Goal: Task Accomplishment & Management: Manage account settings

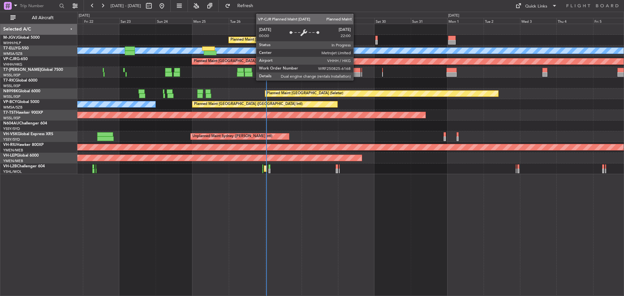
click at [273, 66] on div "Planned Maint [GEOGRAPHIC_DATA] (Halim Intl) [PERSON_NAME] Unplanned Maint [GEO…" at bounding box center [350, 99] width 546 height 150
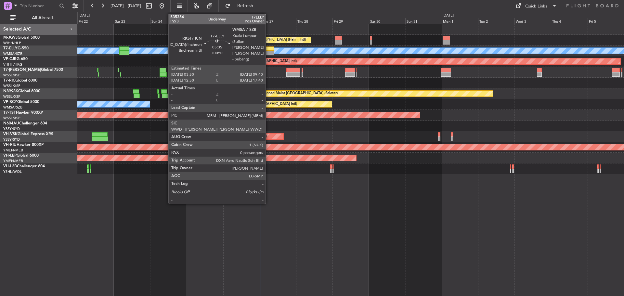
click at [268, 53] on div at bounding box center [269, 53] width 9 height 5
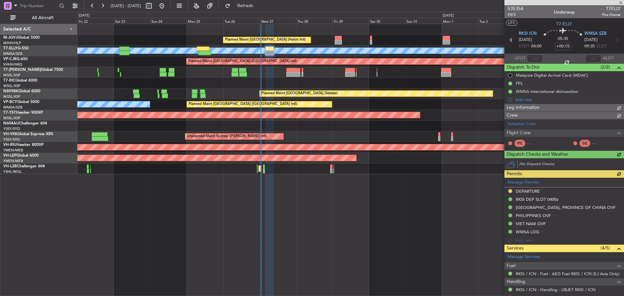
type input "[PERSON_NAME] (KYA)"
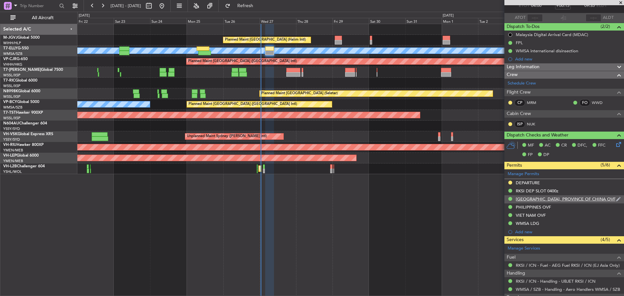
scroll to position [80, 0]
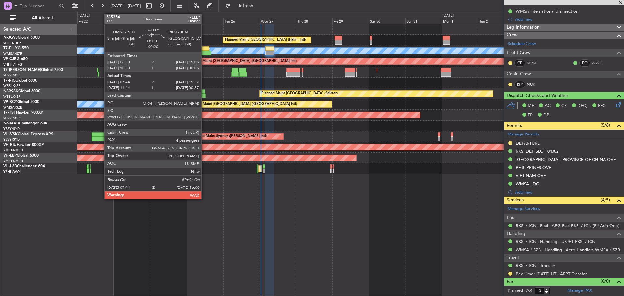
click at [204, 53] on div at bounding box center [204, 53] width 13 height 5
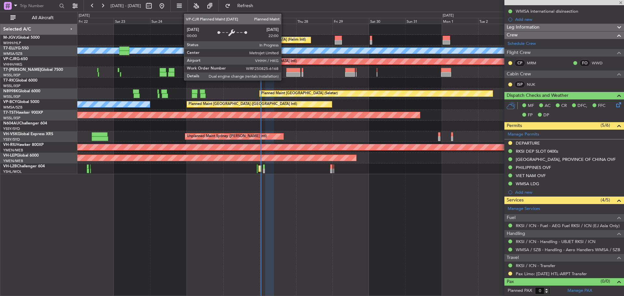
type input "+00:20"
type input "07:54"
type input "15:52"
type input "4"
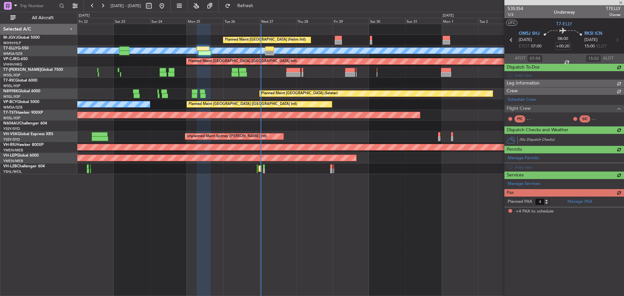
scroll to position [0, 0]
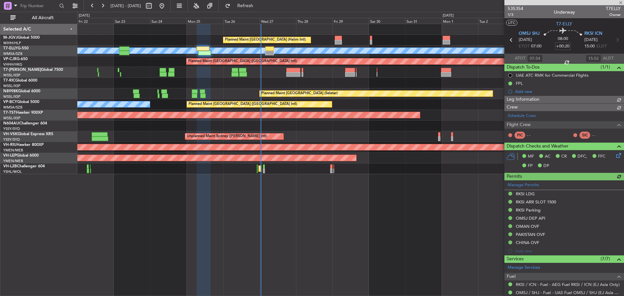
type input "[PERSON_NAME] (KYA)"
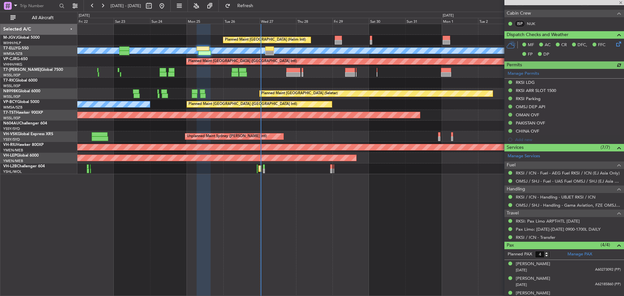
scroll to position [155, 0]
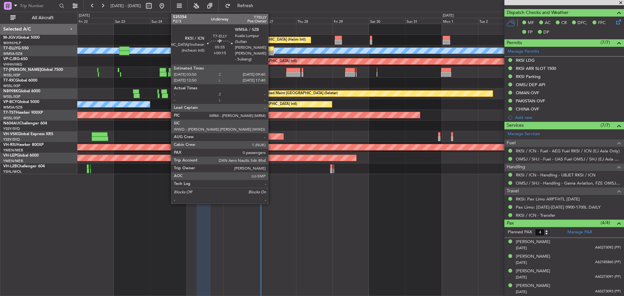
click at [271, 51] on div at bounding box center [269, 53] width 9 height 5
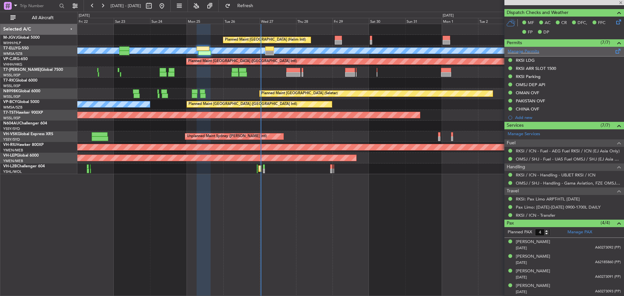
type input "+00:15"
type input "0"
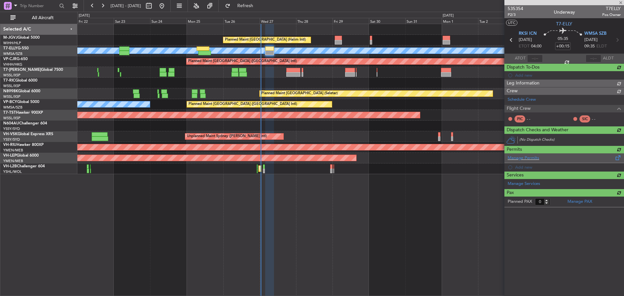
scroll to position [0, 0]
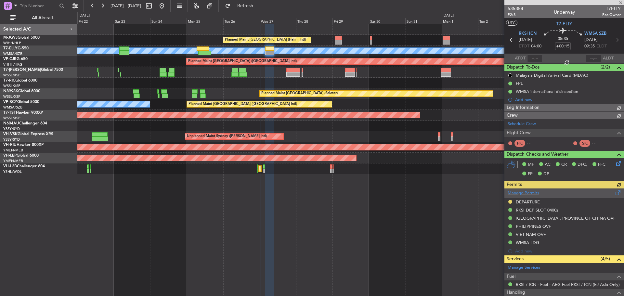
type input "[PERSON_NAME] (KYA)"
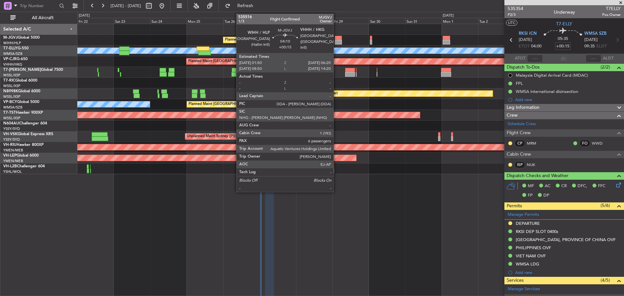
click at [336, 42] on div at bounding box center [338, 42] width 7 height 5
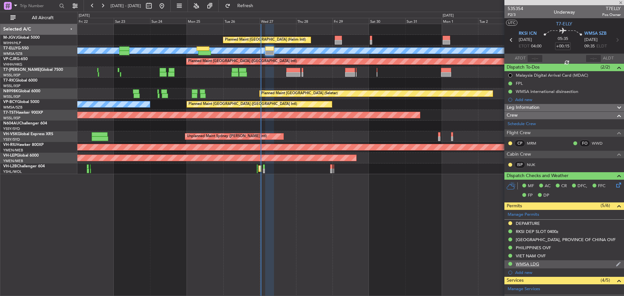
type input "6"
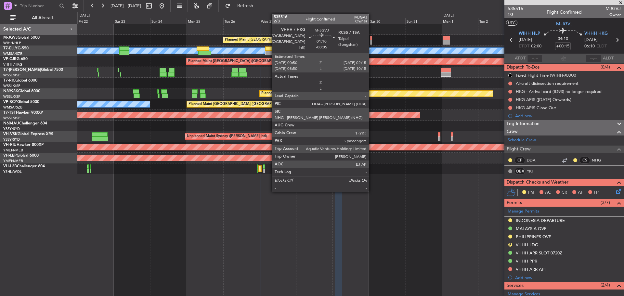
click at [372, 41] on div at bounding box center [371, 42] width 2 height 5
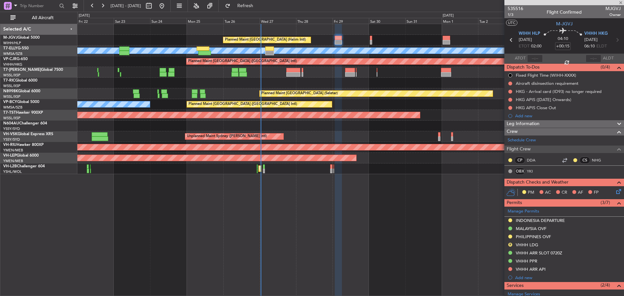
type input "-00:05"
type input "5"
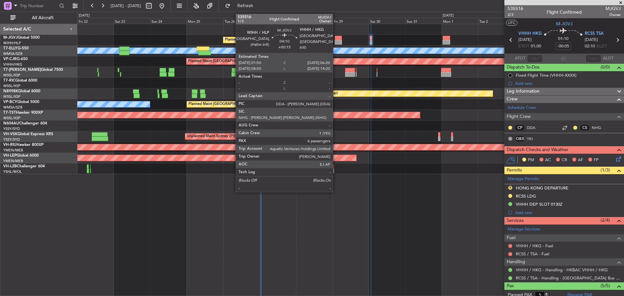
click at [336, 40] on div at bounding box center [338, 42] width 7 height 5
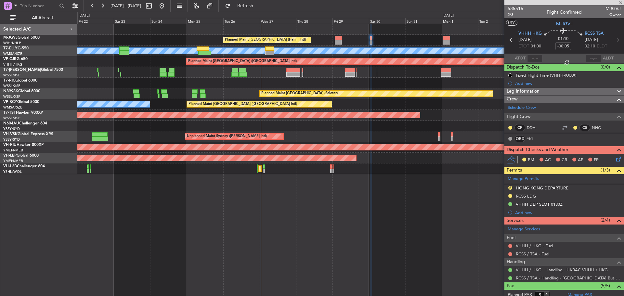
type input "+00:15"
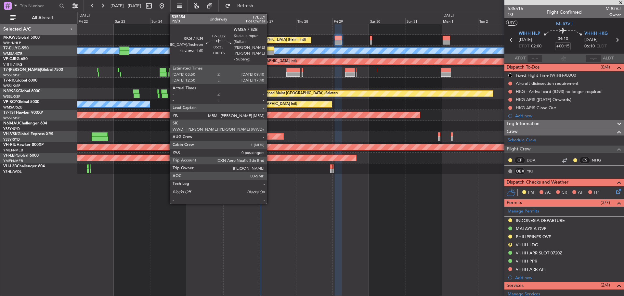
click at [270, 51] on div at bounding box center [269, 53] width 9 height 5
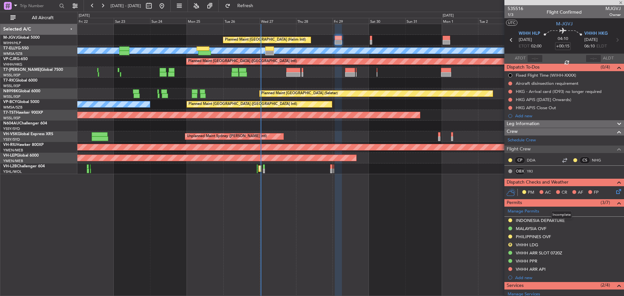
type input "0"
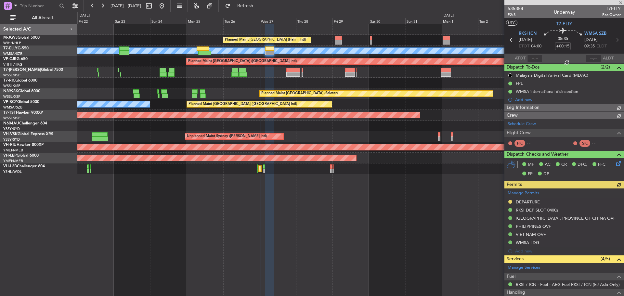
type input "[PERSON_NAME] (KYA)"
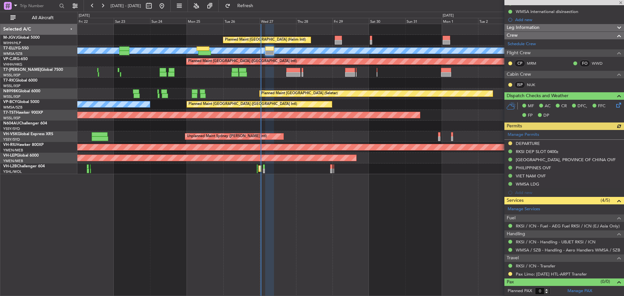
scroll to position [80, 0]
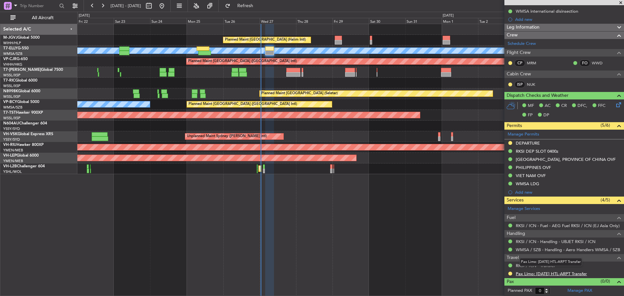
click at [535, 274] on link "Pax Limo: [DATE] HTL-ARPT Transfer" at bounding box center [551, 274] width 71 height 6
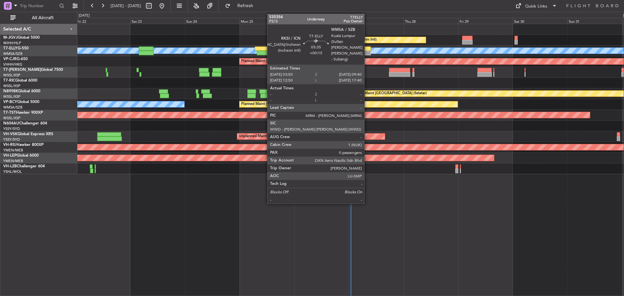
click at [367, 48] on div at bounding box center [363, 48] width 13 height 5
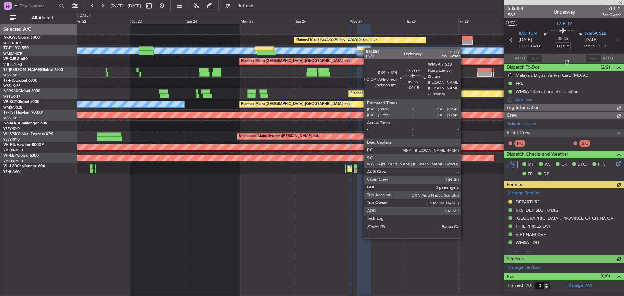
type input "[PERSON_NAME] (KYA)"
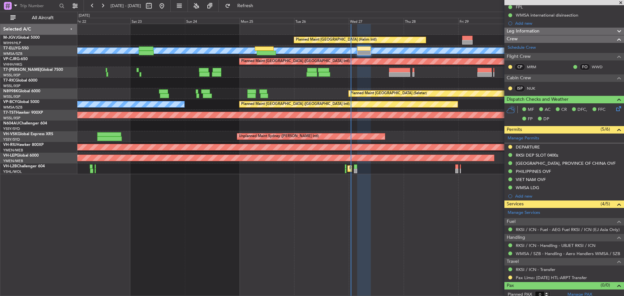
scroll to position [80, 0]
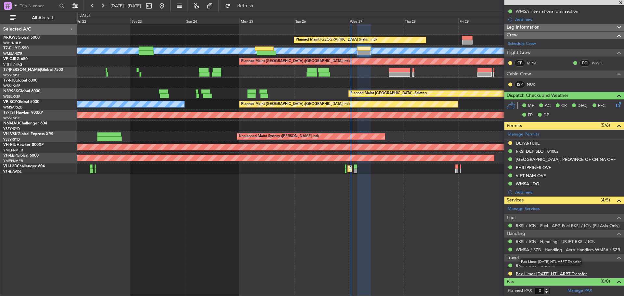
click at [550, 275] on link "Pax Limo: [DATE] HTL-ARPT Transfer" at bounding box center [551, 274] width 71 height 6
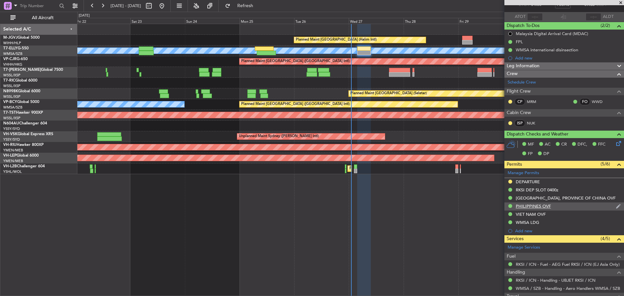
scroll to position [0, 0]
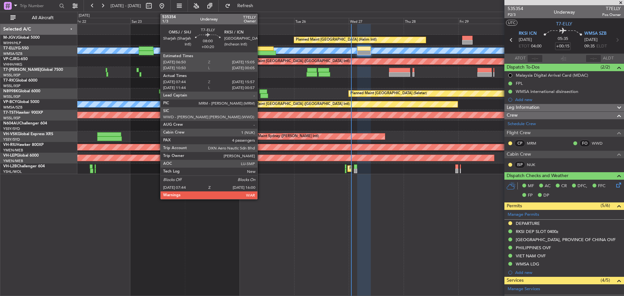
click at [260, 53] on div at bounding box center [266, 53] width 19 height 5
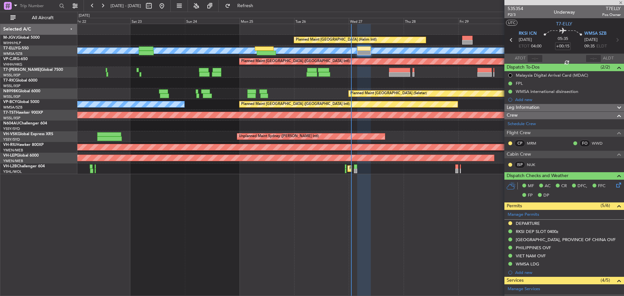
type input "+00:20"
type input "07:54"
type input "15:52"
type input "4"
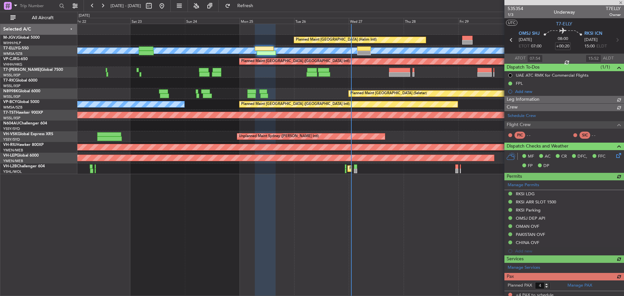
type input "[PERSON_NAME] (KYA)"
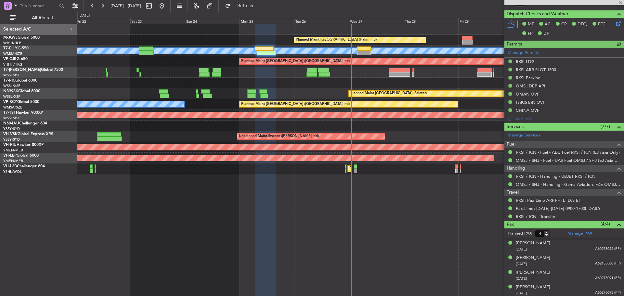
scroll to position [155, 0]
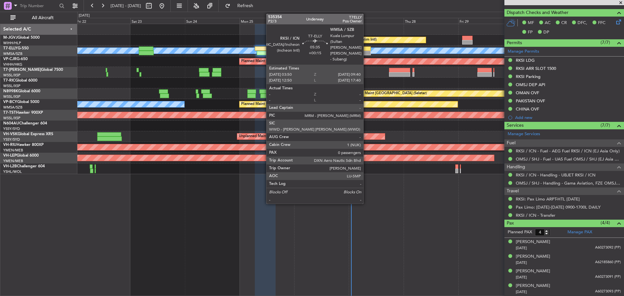
click at [366, 53] on div at bounding box center [363, 53] width 13 height 5
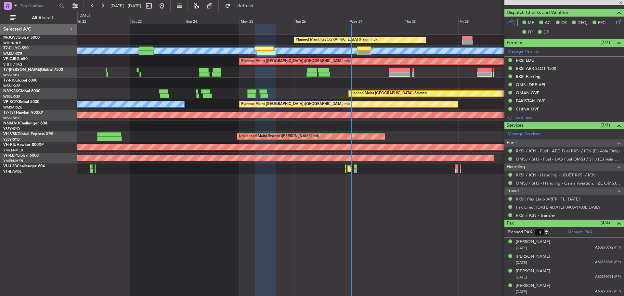
type input "+00:15"
type input "0"
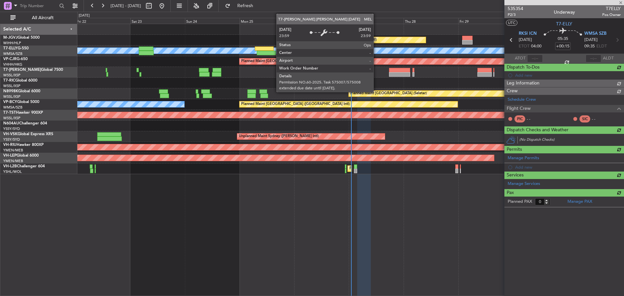
scroll to position [0, 0]
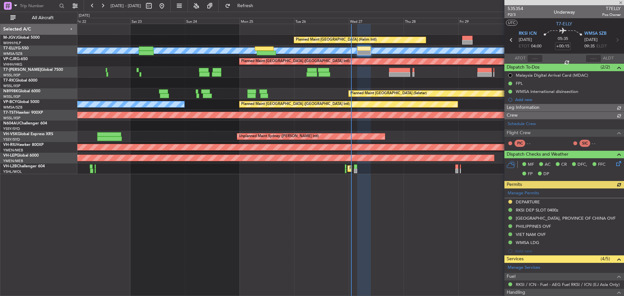
type input "[PERSON_NAME] (KYA)"
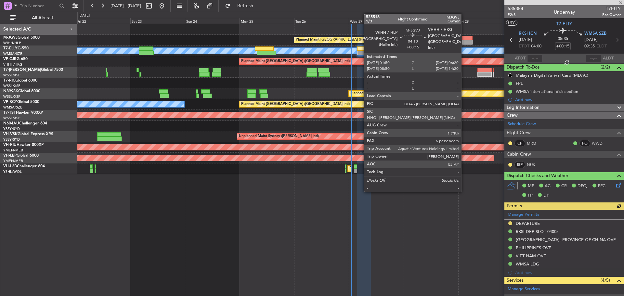
click at [464, 40] on div at bounding box center [467, 42] width 10 height 5
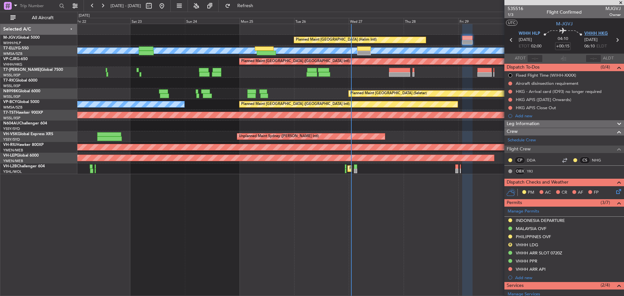
click at [595, 33] on span "VHHH HKG" at bounding box center [595, 34] width 23 height 7
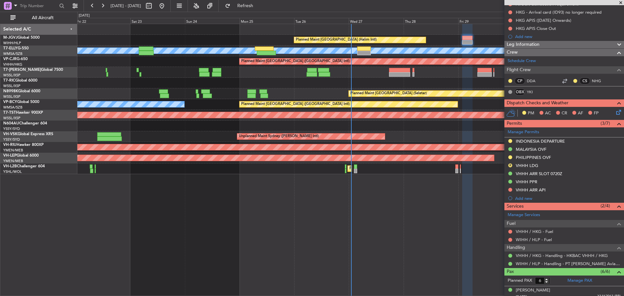
scroll to position [98, 0]
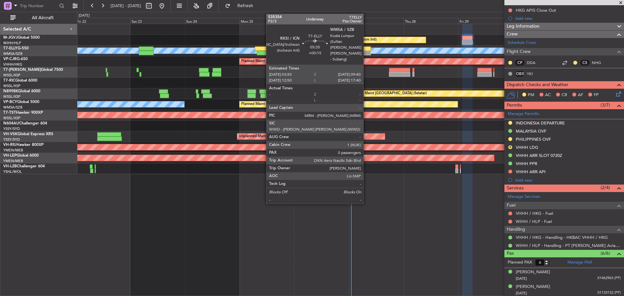
click at [366, 53] on div at bounding box center [363, 53] width 13 height 5
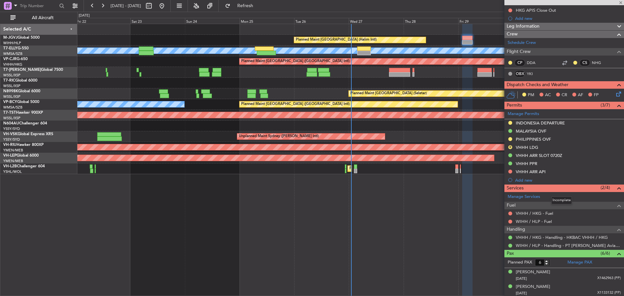
type input "0"
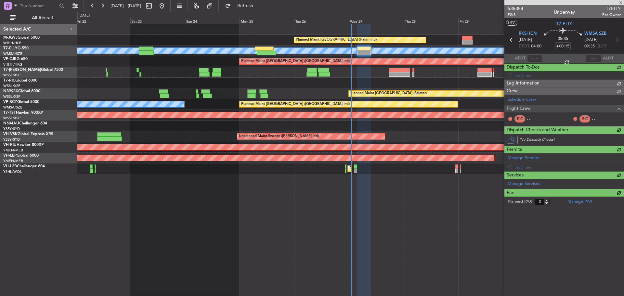
scroll to position [0, 0]
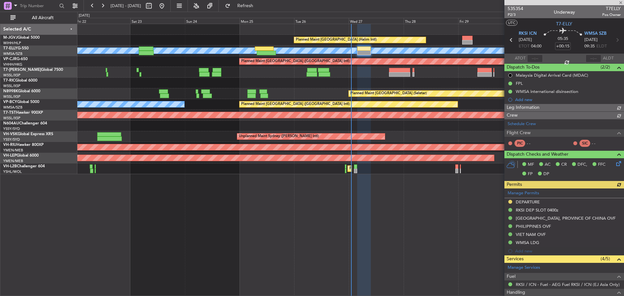
type input "[PERSON_NAME] (KYA)"
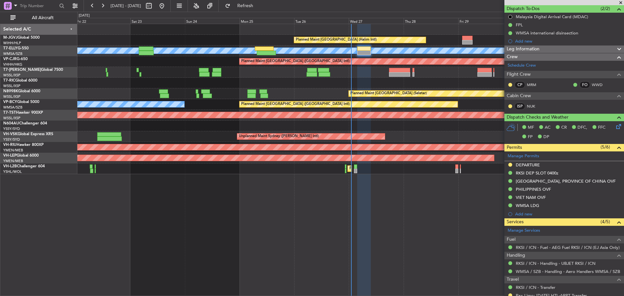
scroll to position [48, 0]
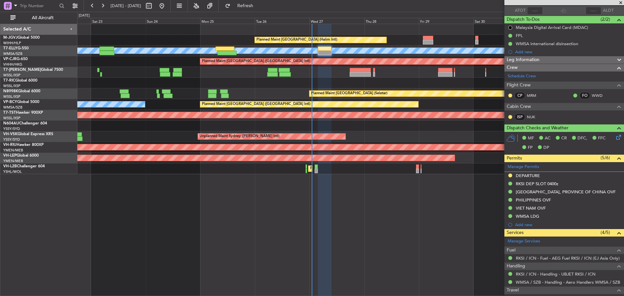
click at [319, 80] on div "Planned Maint [GEOGRAPHIC_DATA] (Halim Intl) [PERSON_NAME] Unplanned Maint [GEO…" at bounding box center [350, 99] width 546 height 150
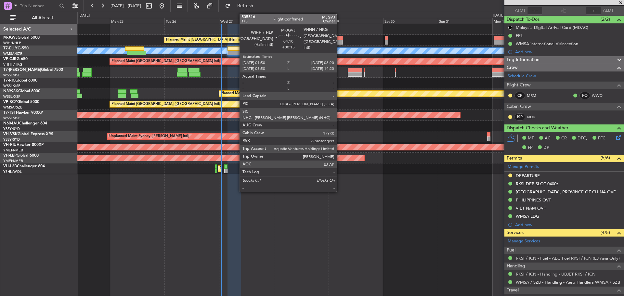
click at [340, 40] on div at bounding box center [338, 42] width 10 height 5
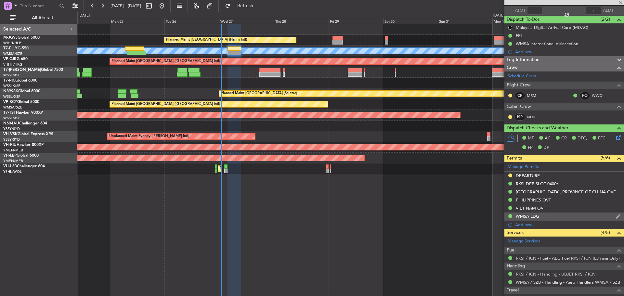
type input "6"
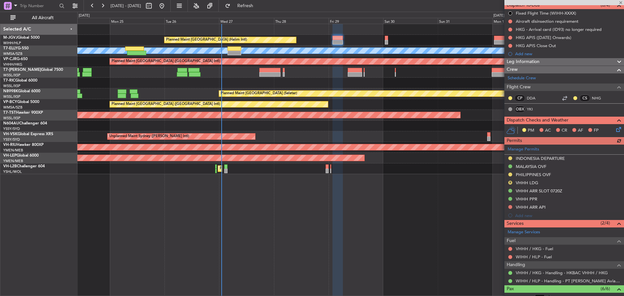
scroll to position [157, 0]
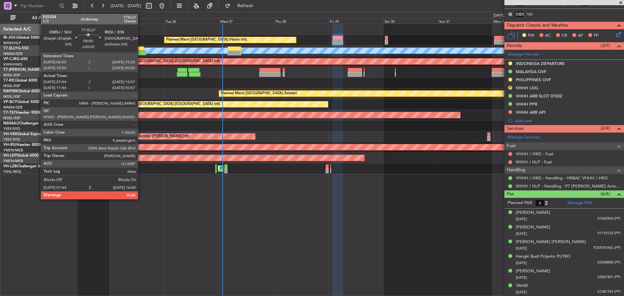
click at [141, 54] on div at bounding box center [136, 53] width 19 height 5
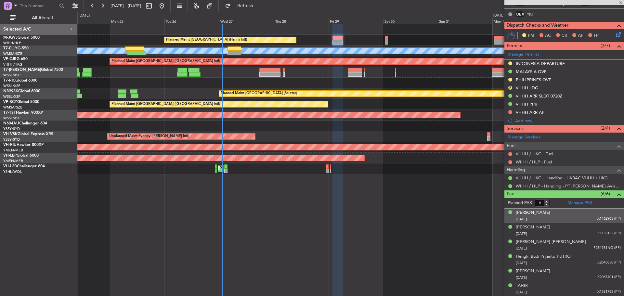
type input "+00:20"
type input "07:54"
type input "15:52"
type input "4"
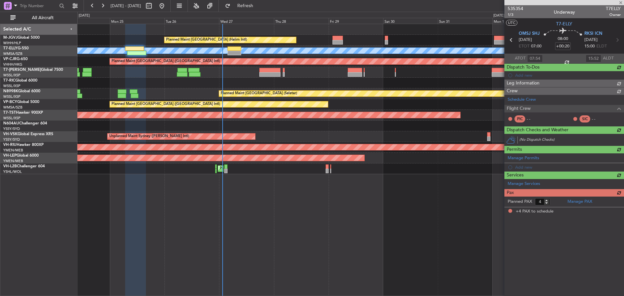
scroll to position [0, 0]
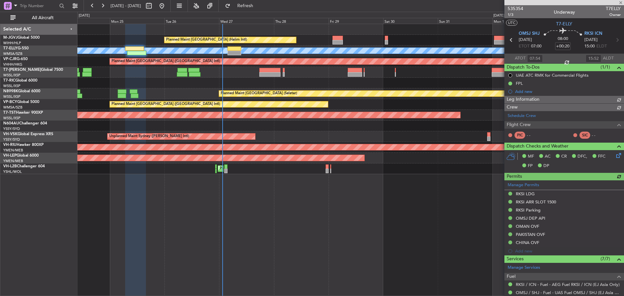
type input "[PERSON_NAME] (KYA)"
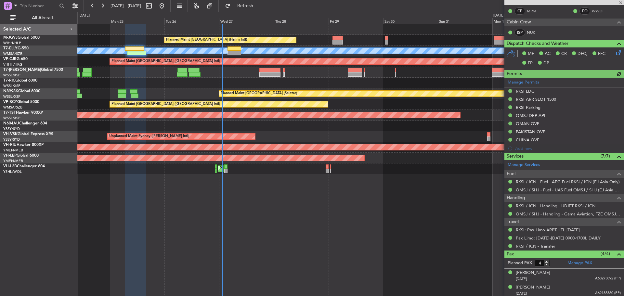
scroll to position [155, 0]
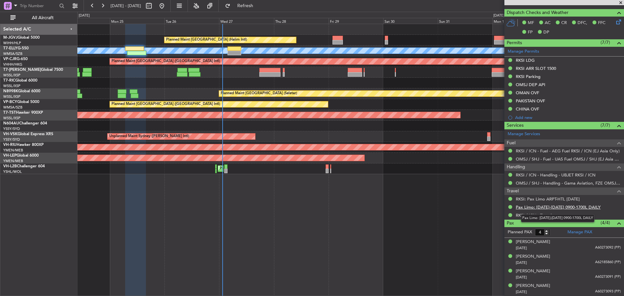
click at [537, 208] on link "Pax Limo: [DATE]-[DATE] 0900-1700L DAILY" at bounding box center [558, 207] width 85 height 6
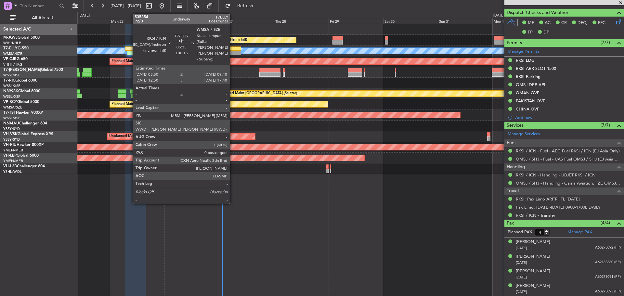
click at [233, 55] on div at bounding box center [234, 53] width 13 height 5
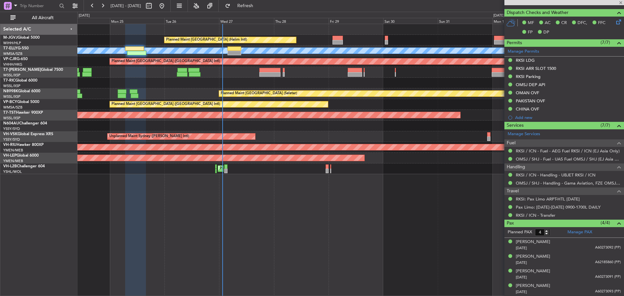
type input "+00:15"
type input "0"
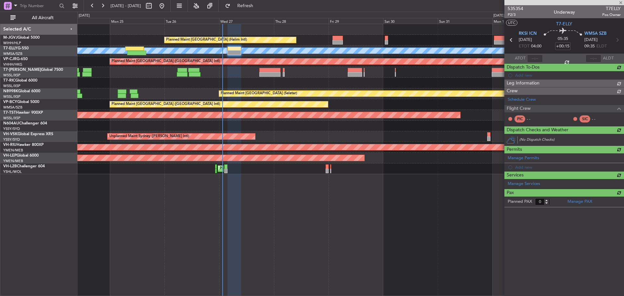
scroll to position [0, 0]
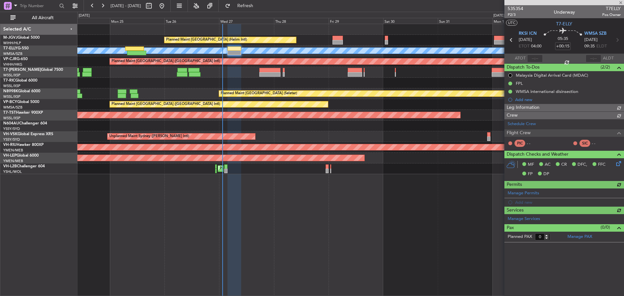
type input "[PERSON_NAME] (KYA)"
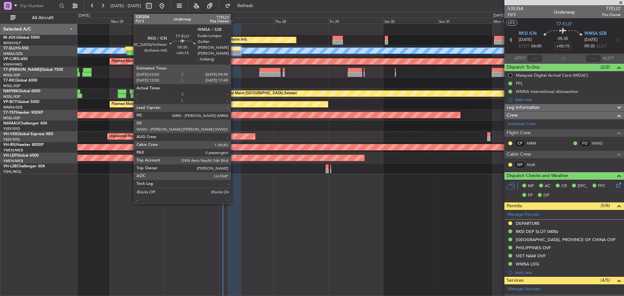
click at [234, 53] on div at bounding box center [234, 53] width 13 height 5
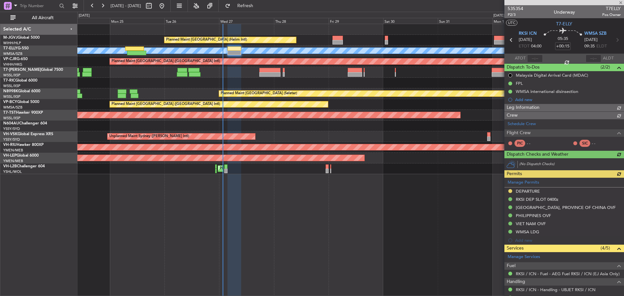
type input "[PERSON_NAME] (KYA)"
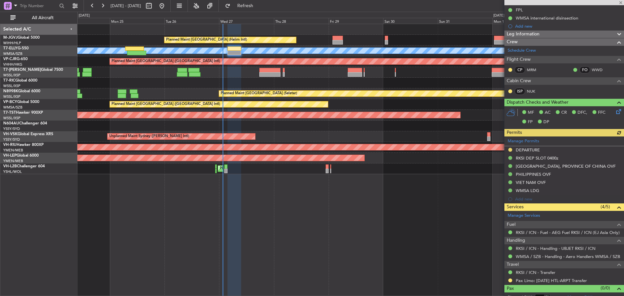
scroll to position [80, 0]
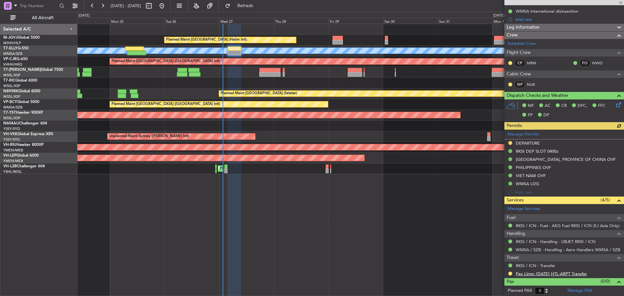
click at [541, 273] on link "Pax Limo: [DATE] HTL-ARPT Transfer" at bounding box center [551, 274] width 71 height 6
type input "[PERSON_NAME] (KYA)"
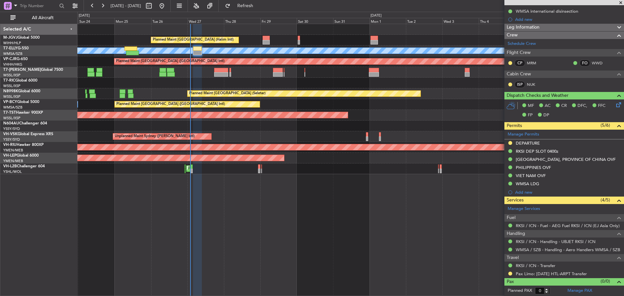
click at [352, 87] on div at bounding box center [350, 83] width 546 height 11
click at [621, 3] on span at bounding box center [621, 3] width 7 height 6
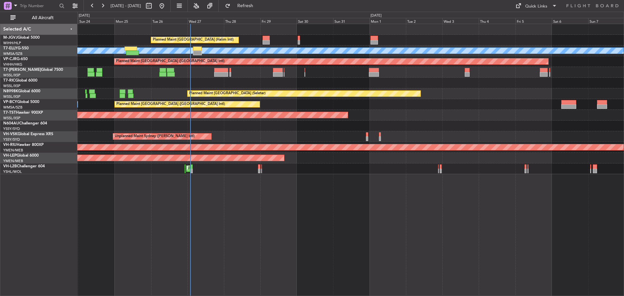
scroll to position [0, 0]
click at [545, 7] on div "Quick Links" at bounding box center [536, 6] width 22 height 7
click at [534, 20] on button "Trip Builder" at bounding box center [536, 22] width 49 height 16
click at [259, 5] on span "Refresh" at bounding box center [245, 6] width 27 height 5
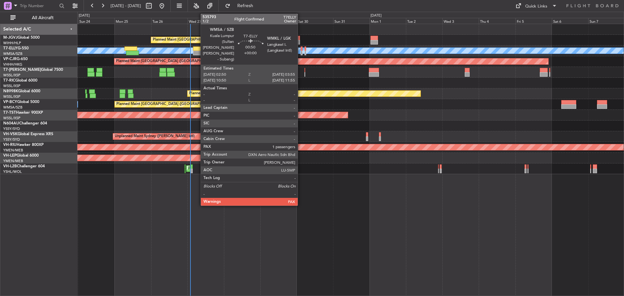
click at [301, 53] on div at bounding box center [302, 53] width 2 height 5
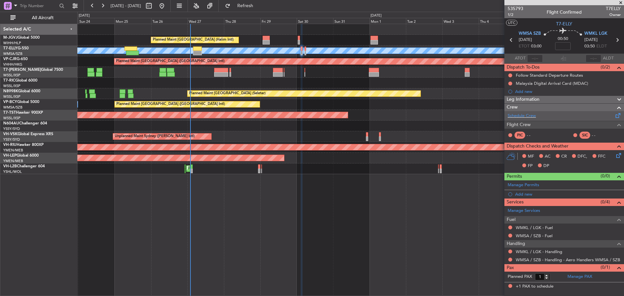
click at [618, 116] on span at bounding box center [618, 114] width 8 height 5
click at [258, 7] on span "Refresh" at bounding box center [245, 6] width 27 height 5
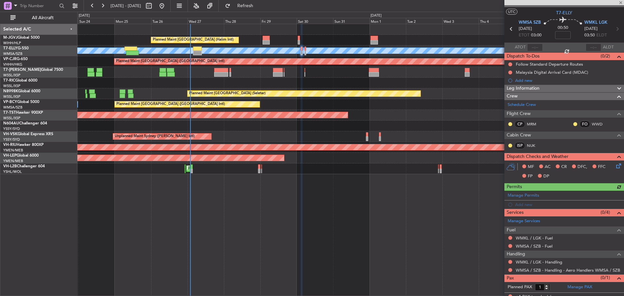
scroll to position [16, 0]
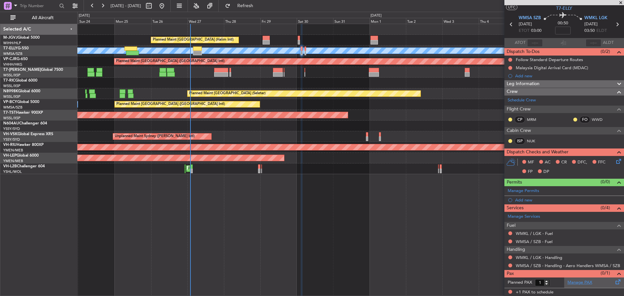
click at [579, 282] on link "Manage PAX" at bounding box center [580, 283] width 25 height 7
click at [261, 2] on button "Refresh" at bounding box center [241, 6] width 39 height 10
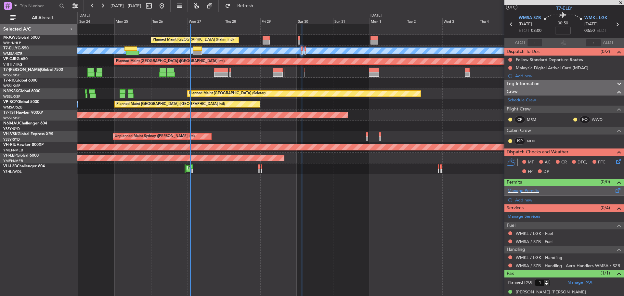
click at [614, 191] on span at bounding box center [618, 189] width 8 height 5
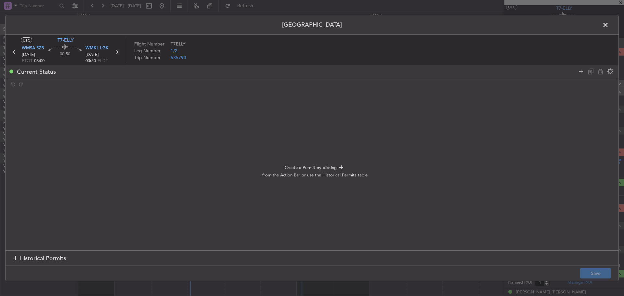
click at [61, 257] on span "Historical Permits" at bounding box center [43, 258] width 46 height 9
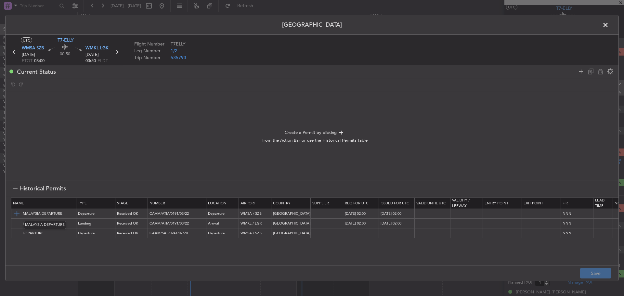
click at [17, 215] on img at bounding box center [17, 214] width 8 height 8
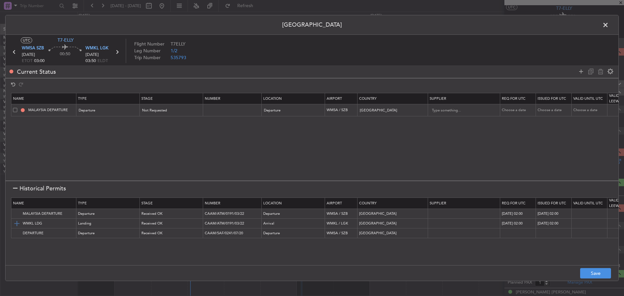
click at [18, 224] on img at bounding box center [17, 224] width 8 height 8
click at [595, 274] on button "Save" at bounding box center [595, 273] width 31 height 10
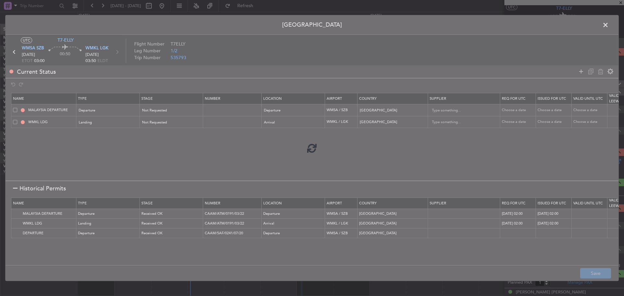
type input "NNN"
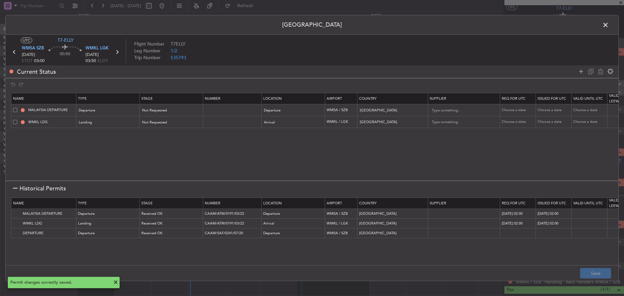
click at [116, 53] on icon at bounding box center [117, 52] width 8 height 8
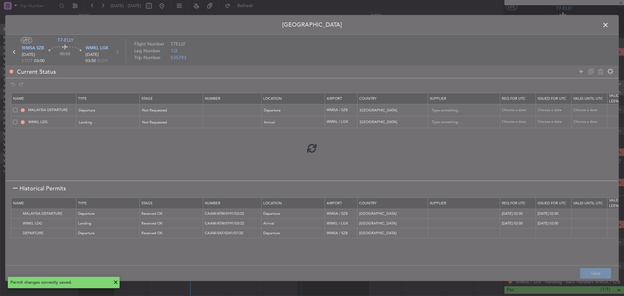
type input "0"
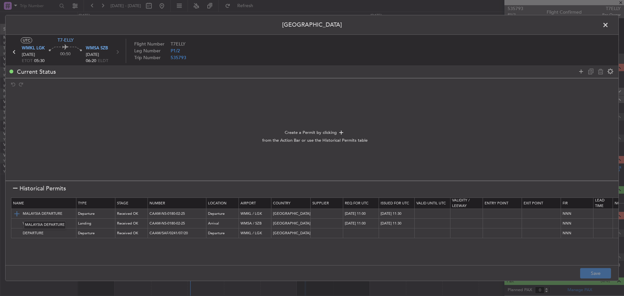
click at [16, 215] on img at bounding box center [17, 214] width 8 height 8
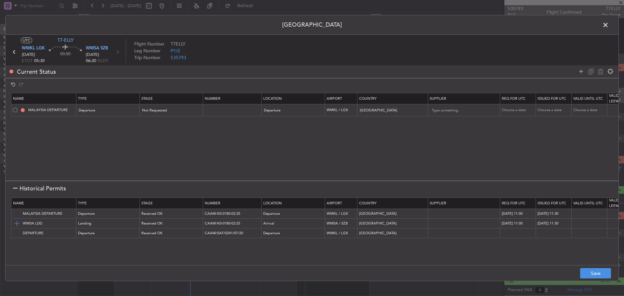
click at [14, 222] on img at bounding box center [17, 224] width 8 height 8
click at [589, 273] on button "Save" at bounding box center [595, 273] width 31 height 10
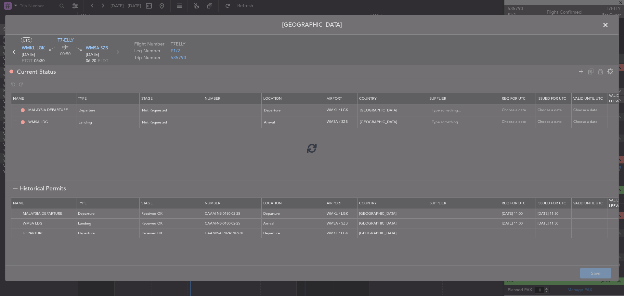
type input "NNN"
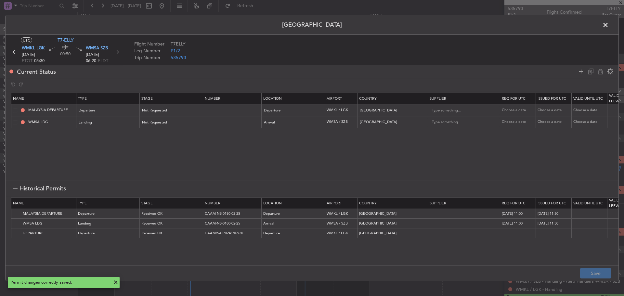
click at [609, 25] on span at bounding box center [609, 26] width 0 height 13
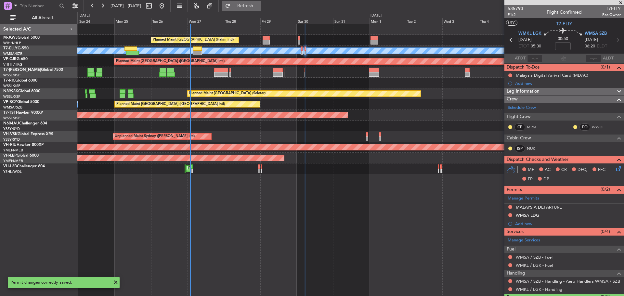
click at [251, 7] on button "Refresh" at bounding box center [241, 6] width 39 height 10
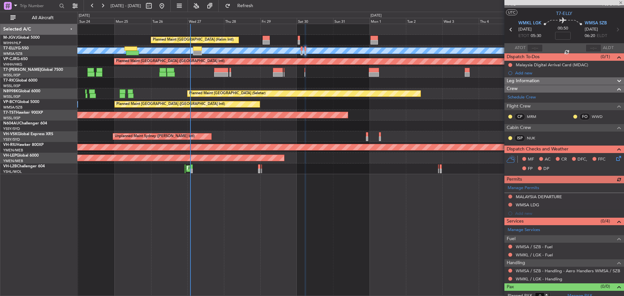
scroll to position [16, 0]
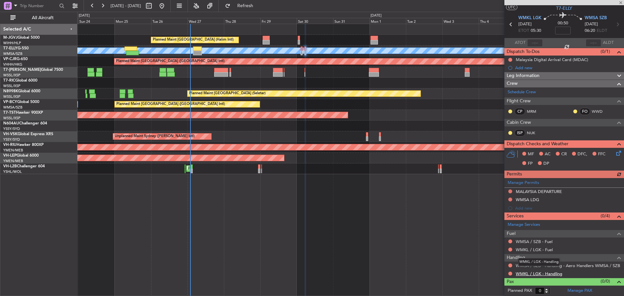
click at [539, 274] on link "WMKL / LGK - Handling" at bounding box center [539, 274] width 46 height 6
click at [250, 5] on button "Refresh" at bounding box center [241, 6] width 39 height 10
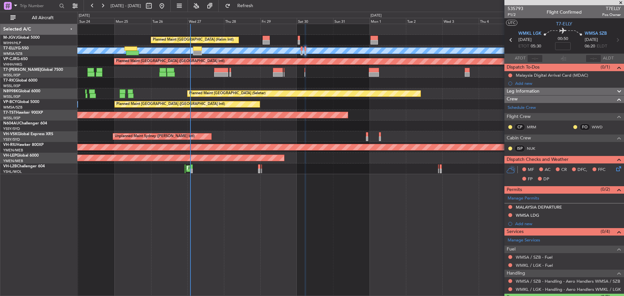
click at [511, 41] on icon at bounding box center [511, 40] width 8 height 8
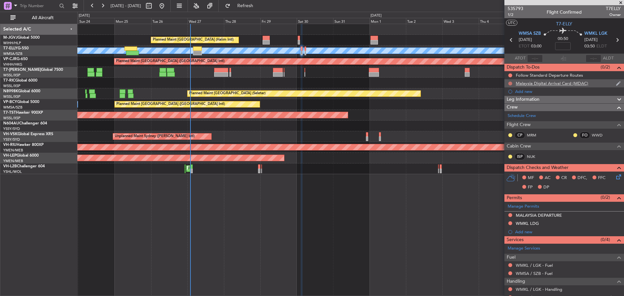
click at [510, 84] on button at bounding box center [510, 84] width 4 height 4
click at [505, 122] on span "Cancelled" at bounding box center [512, 122] width 19 height 7
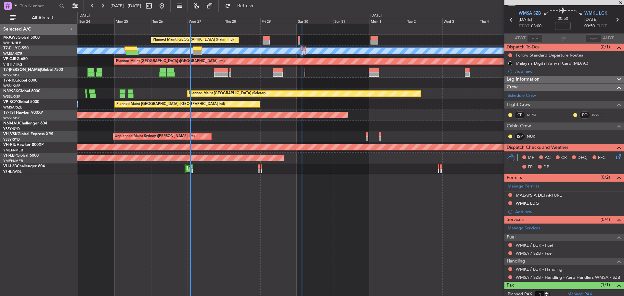
scroll to position [38, 0]
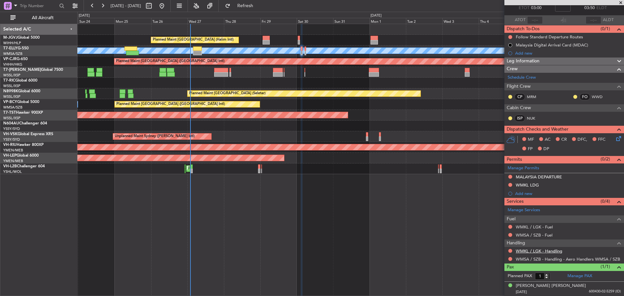
click at [535, 250] on link "WMKL / LGK - Handling" at bounding box center [539, 251] width 46 height 6
click at [261, 9] on button "Refresh" at bounding box center [241, 6] width 39 height 10
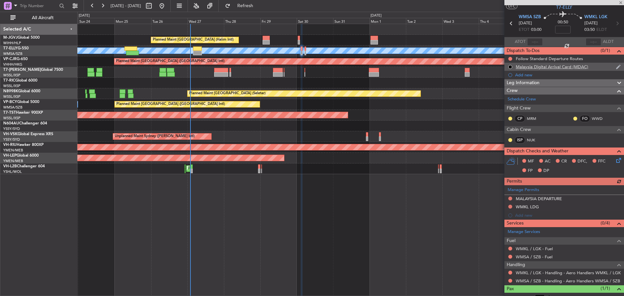
scroll to position [0, 0]
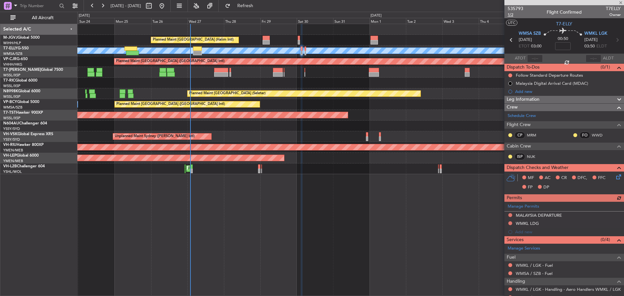
click at [511, 16] on span "1/2" at bounding box center [516, 15] width 16 height 6
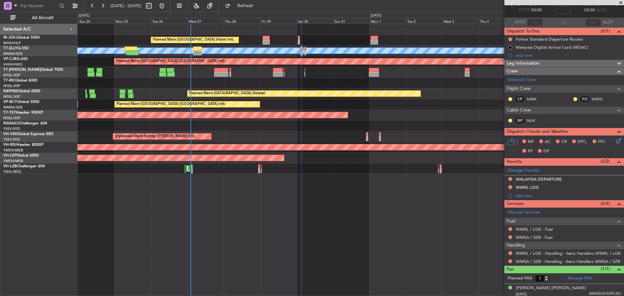
scroll to position [38, 0]
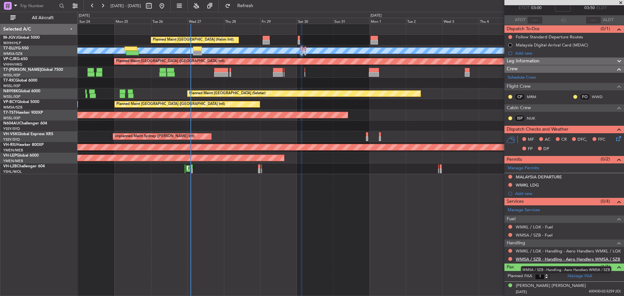
click at [548, 259] on link "WMSA / SZB - Handling - Aero Handlers WMSA / SZB" at bounding box center [568, 259] width 104 height 6
click at [259, 7] on span "Refresh" at bounding box center [245, 6] width 27 height 5
click at [510, 251] on button at bounding box center [510, 251] width 4 height 4
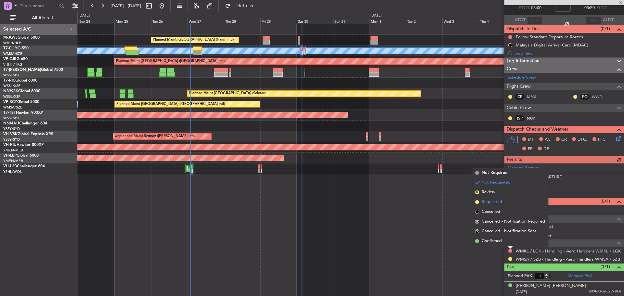
click at [497, 201] on span "Requested" at bounding box center [492, 202] width 20 height 7
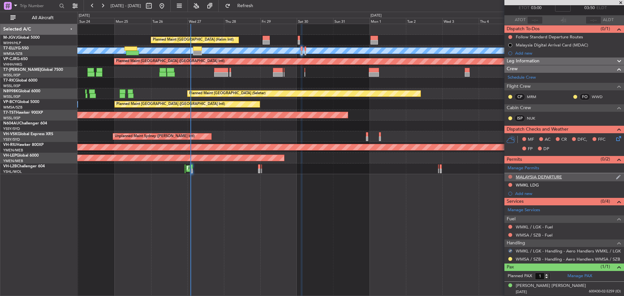
click at [511, 176] on button at bounding box center [510, 177] width 4 height 4
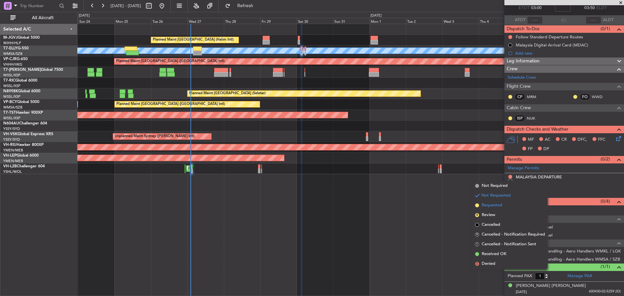
click at [504, 204] on li "Requested" at bounding box center [510, 206] width 75 height 10
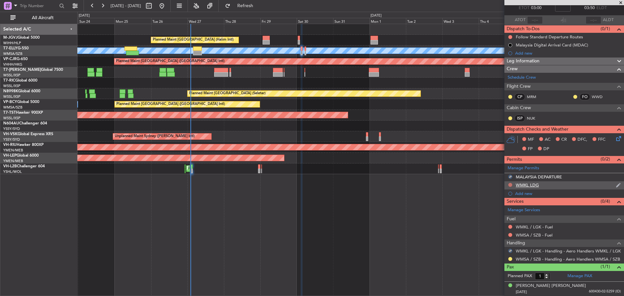
click at [511, 185] on button at bounding box center [510, 185] width 4 height 4
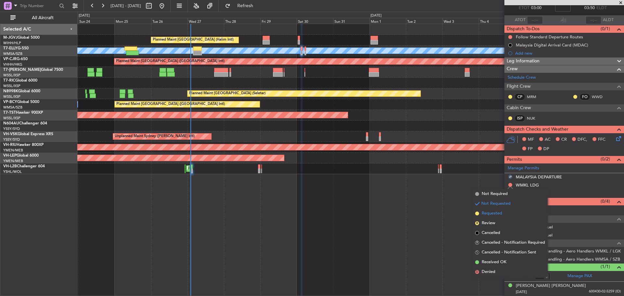
click at [502, 213] on span "Requested" at bounding box center [492, 213] width 20 height 7
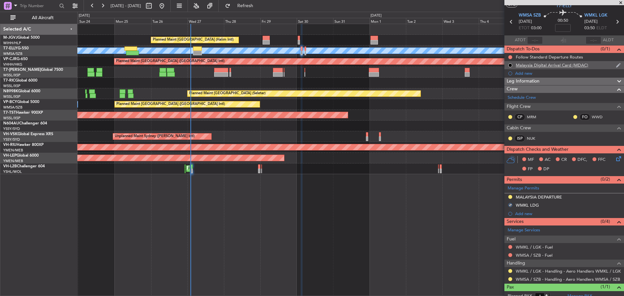
scroll to position [0, 0]
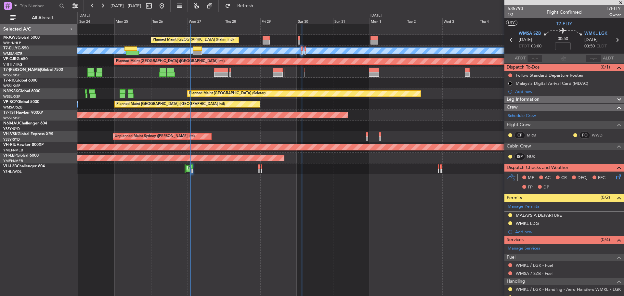
click at [614, 40] on icon at bounding box center [617, 40] width 8 height 8
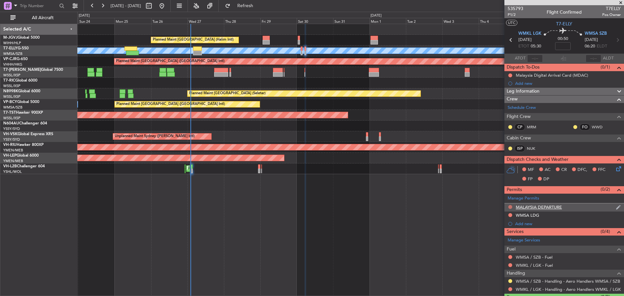
click at [510, 206] on button at bounding box center [510, 207] width 4 height 4
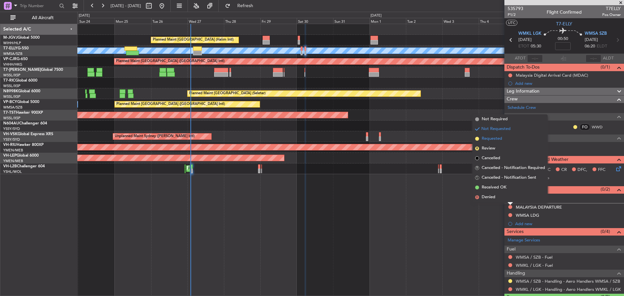
click at [497, 138] on span "Requested" at bounding box center [492, 139] width 20 height 7
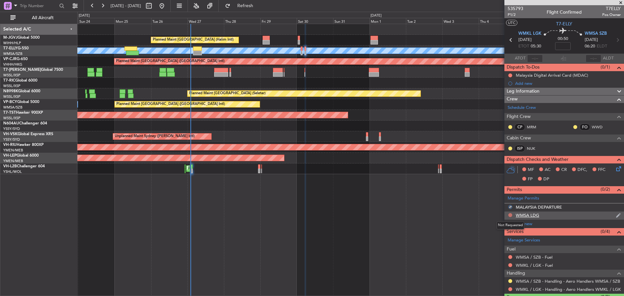
click at [511, 216] on button at bounding box center [510, 215] width 4 height 4
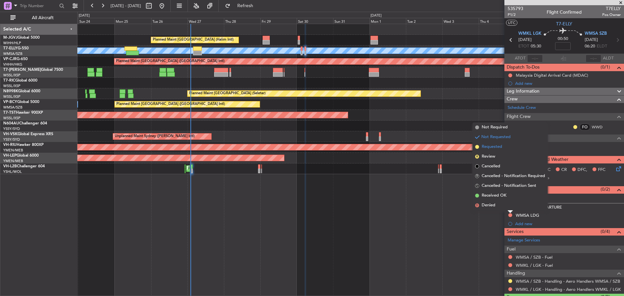
click at [500, 148] on span "Requested" at bounding box center [492, 147] width 20 height 7
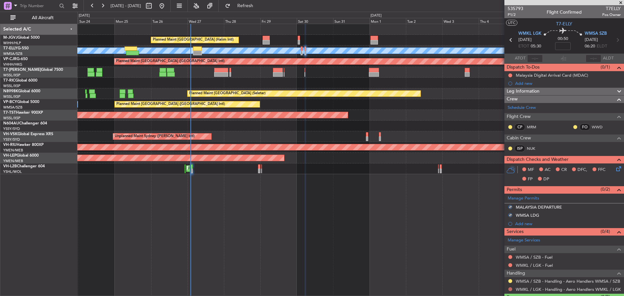
click at [510, 289] on button at bounding box center [510, 289] width 4 height 4
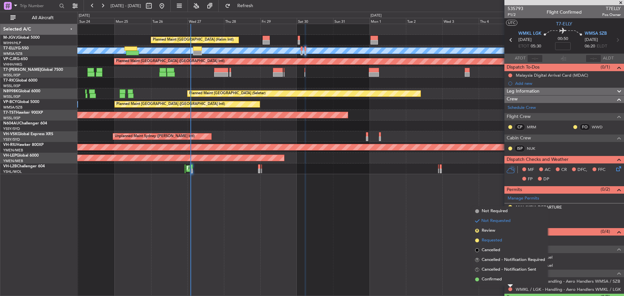
click at [497, 239] on span "Requested" at bounding box center [492, 240] width 20 height 7
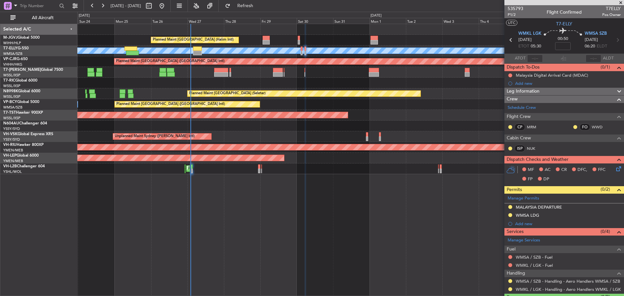
click at [510, 41] on icon at bounding box center [511, 40] width 8 height 8
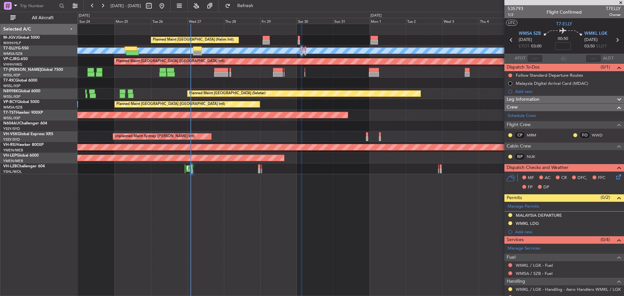
click at [560, 274] on div "WMSA / SZB - Fuel" at bounding box center [564, 273] width 120 height 8
click at [547, 273] on link "WMSA / SZB - Fuel" at bounding box center [534, 274] width 37 height 6
click at [248, 6] on button "Refresh" at bounding box center [241, 6] width 39 height 10
click at [614, 41] on icon at bounding box center [617, 40] width 8 height 8
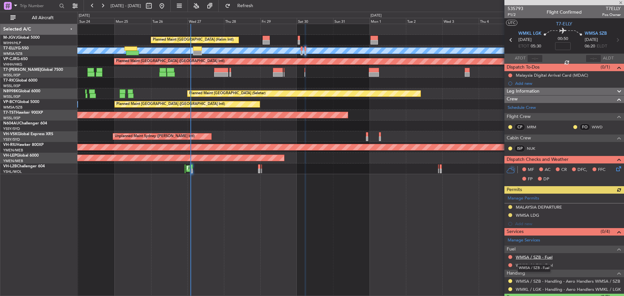
click at [541, 256] on link "WMSA / SZB - Fuel" at bounding box center [534, 258] width 37 height 6
click at [259, 5] on span "Refresh" at bounding box center [245, 6] width 27 height 5
click at [541, 262] on mat-tooltip-component "WMSA / SZB - Handling - Aero Handlers WMSA / SZB" at bounding box center [565, 269] width 99 height 17
click at [520, 264] on link "WMKL / LGK - Fuel" at bounding box center [534, 266] width 37 height 6
click at [256, 4] on button "Refresh" at bounding box center [241, 6] width 39 height 10
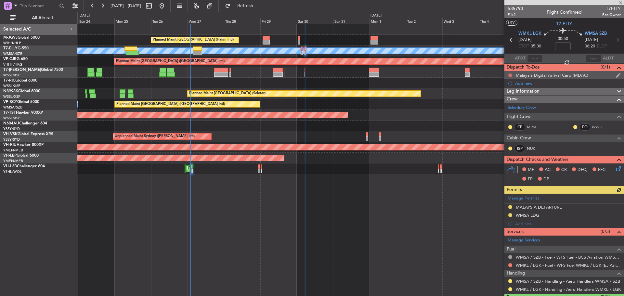
click at [510, 75] on button at bounding box center [510, 75] width 4 height 4
click at [507, 115] on span "Cancelled" at bounding box center [512, 114] width 19 height 7
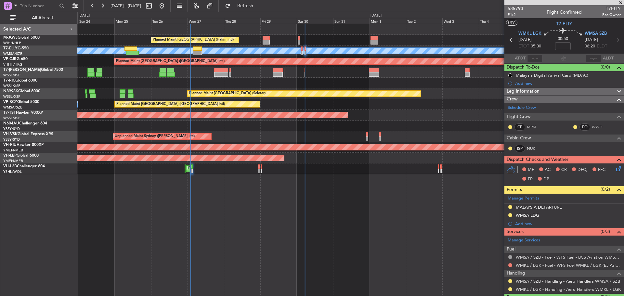
click at [509, 40] on icon at bounding box center [511, 40] width 8 height 8
type input "1"
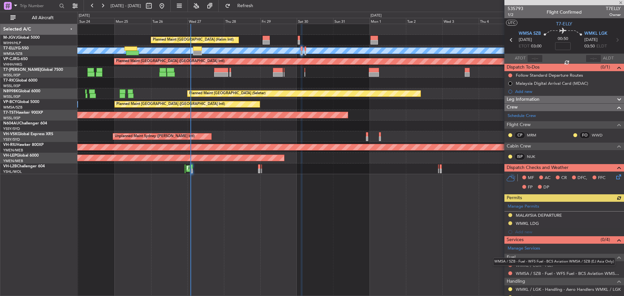
click at [540, 265] on div "WMSA / SZB - Fuel - WFS Fuel - BCS Aviation WMSA / SZB (EJ Asia Only)" at bounding box center [554, 262] width 122 height 8
click at [529, 265] on mat-tooltip-component "WMSA / SZB - Fuel - WFS Fuel - BCS Aviation WMSA / SZB (EJ Asia Only)" at bounding box center [554, 261] width 131 height 17
click at [519, 265] on link "WMKL / LGK - Fuel" at bounding box center [534, 266] width 37 height 6
click at [259, 5] on span "Refresh" at bounding box center [245, 6] width 27 height 5
click at [596, 33] on span "WMKL LGK" at bounding box center [595, 34] width 23 height 7
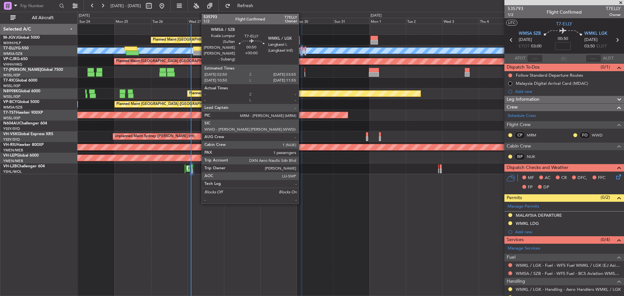
click at [302, 50] on div at bounding box center [302, 48] width 2 height 5
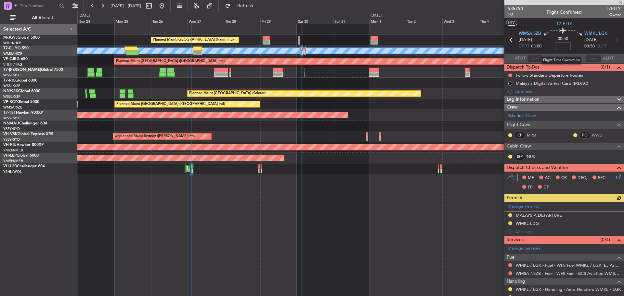
click at [561, 47] on input at bounding box center [563, 46] width 16 height 8
type input "-00:05"
click at [614, 39] on icon at bounding box center [617, 40] width 8 height 8
type input "0"
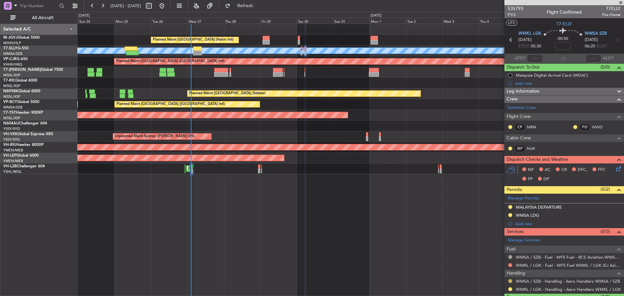
click at [511, 280] on button at bounding box center [510, 281] width 4 height 4
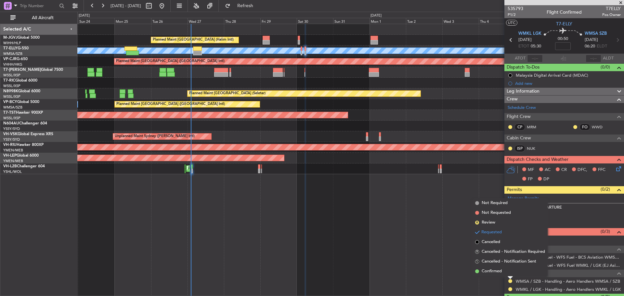
click at [505, 274] on li "Confirmed" at bounding box center [510, 272] width 75 height 10
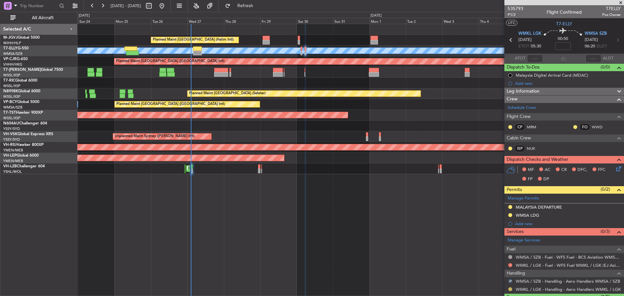
click at [510, 288] on button at bounding box center [510, 289] width 4 height 4
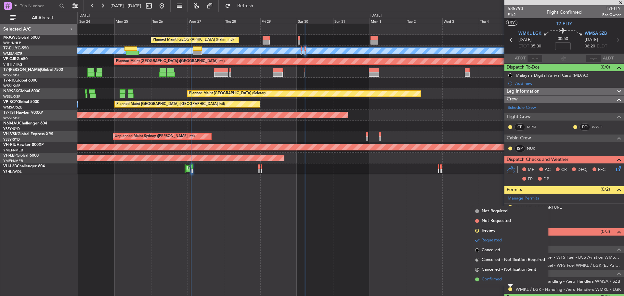
click at [495, 281] on span "Confirmed" at bounding box center [492, 279] width 20 height 7
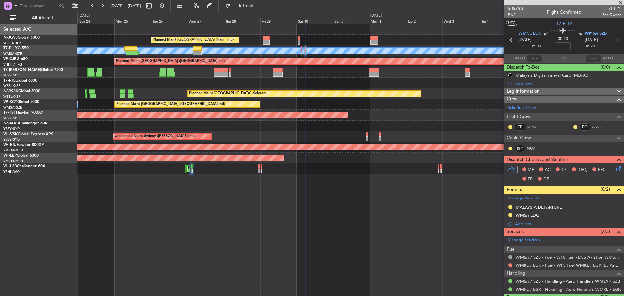
click at [509, 40] on icon at bounding box center [511, 40] width 8 height 8
type input "-00:05"
type input "1"
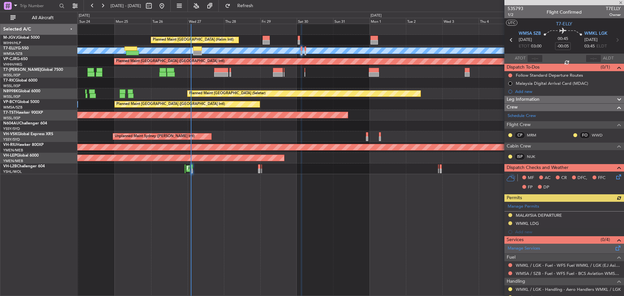
scroll to position [38, 0]
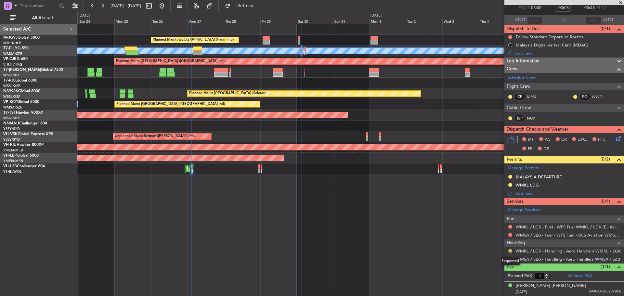
click at [510, 249] on button at bounding box center [510, 251] width 4 height 4
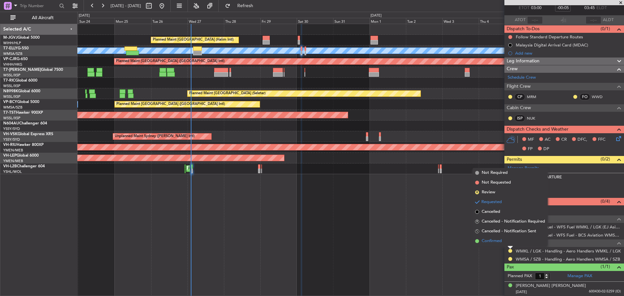
click at [509, 241] on li "Confirmed" at bounding box center [510, 241] width 75 height 10
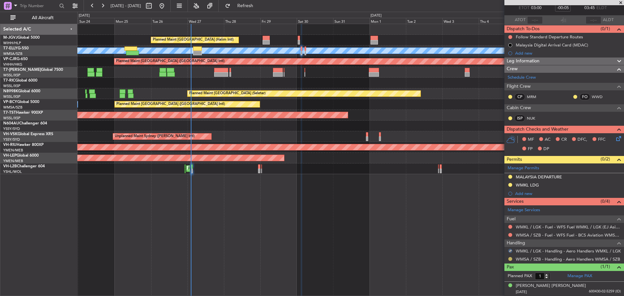
click at [510, 259] on button at bounding box center [510, 259] width 4 height 4
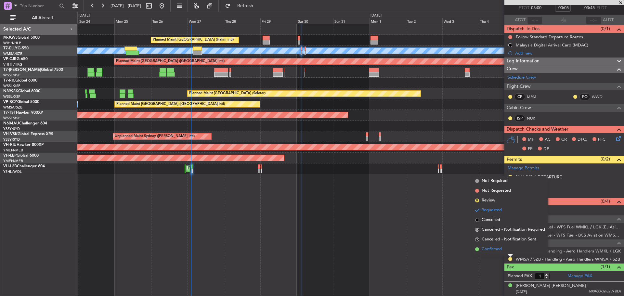
click at [507, 250] on li "Confirmed" at bounding box center [510, 249] width 75 height 10
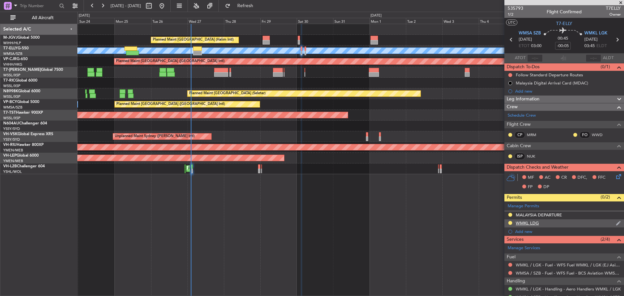
scroll to position [0, 0]
click at [614, 41] on icon at bounding box center [617, 40] width 8 height 8
type input "0"
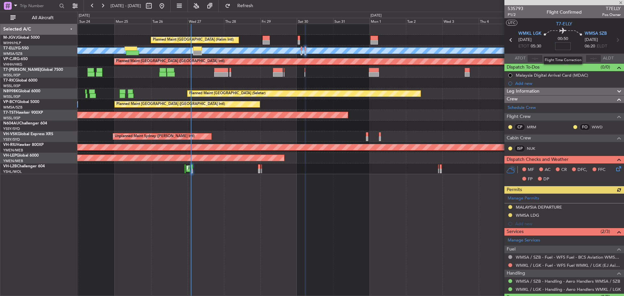
click at [565, 45] on input at bounding box center [563, 46] width 16 height 8
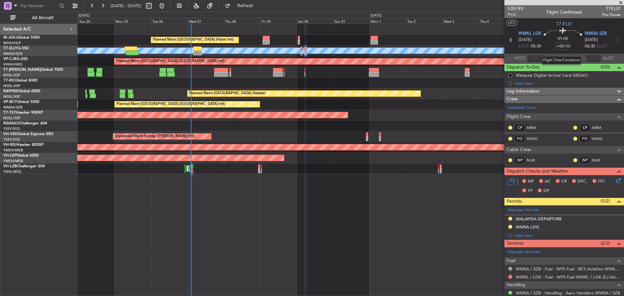
type input "+00:10"
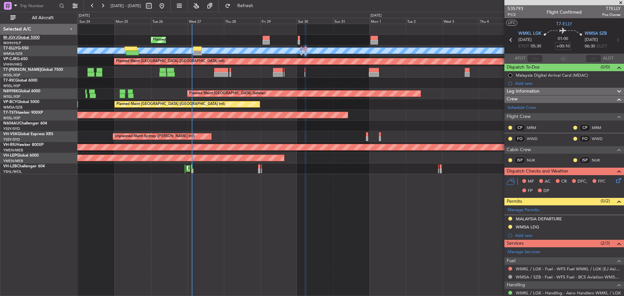
click at [20, 39] on link "M-JGVJ Global 5000" at bounding box center [21, 38] width 36 height 4
